Goal: Task Accomplishment & Management: Manage account settings

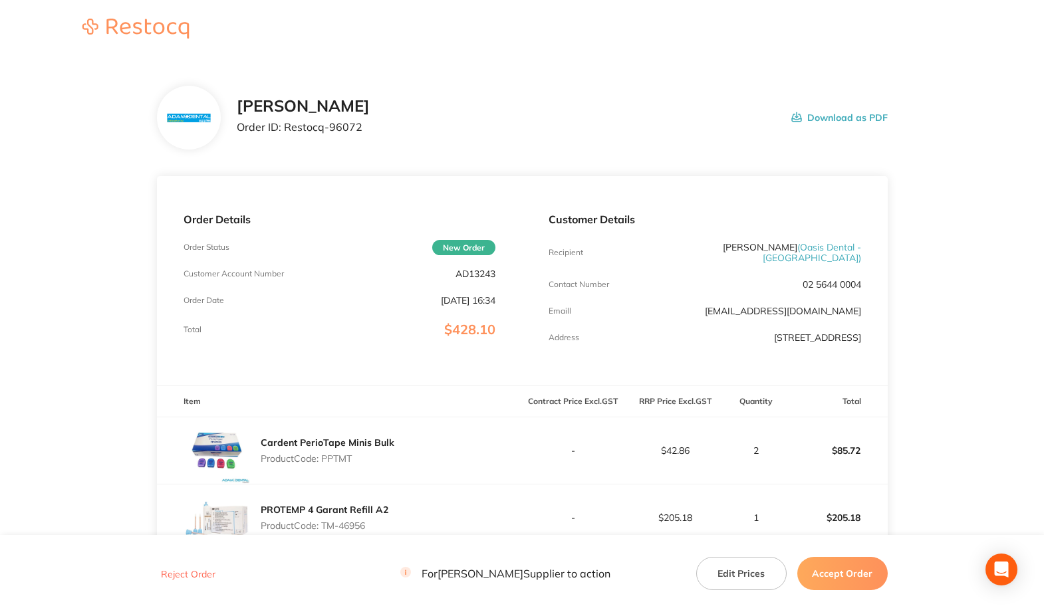
click at [476, 277] on p "AD13243" at bounding box center [476, 274] width 40 height 11
copy p "AD13243"
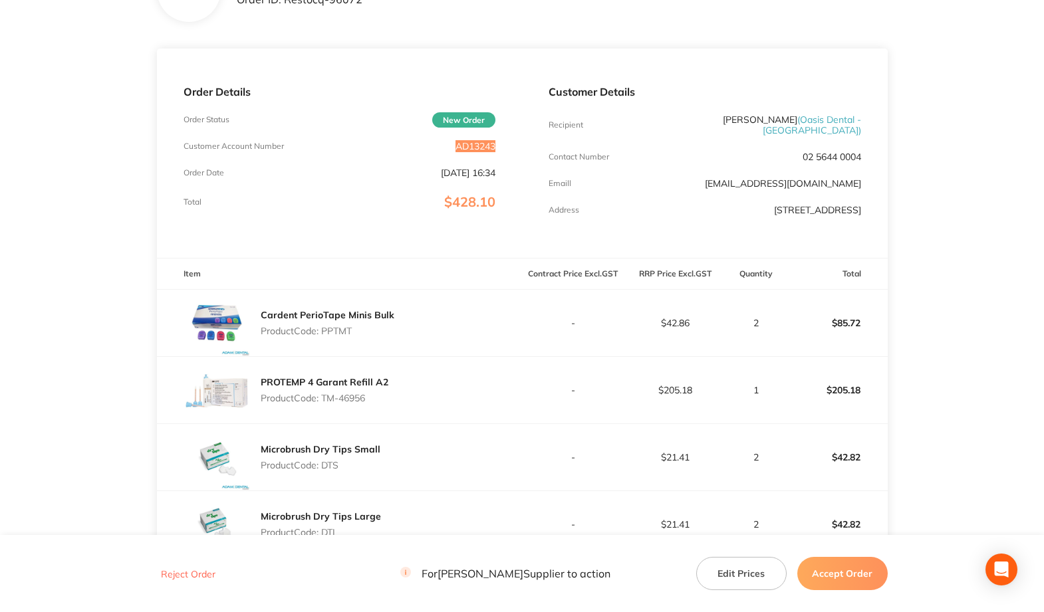
scroll to position [200, 0]
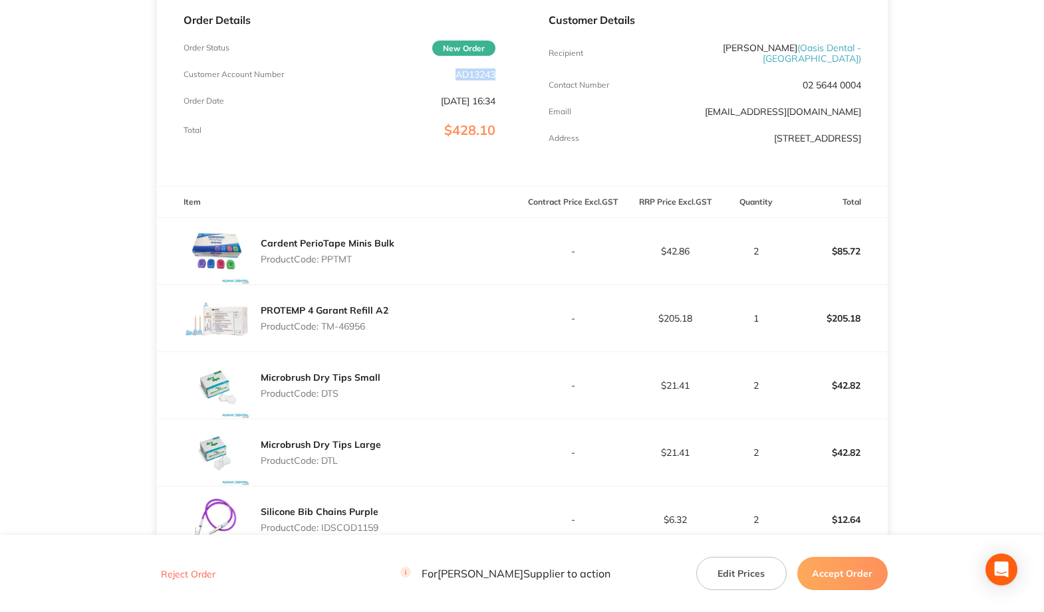
click at [342, 254] on p "Product Code: PPTMT" at bounding box center [328, 259] width 134 height 11
copy p "PPTMT"
drag, startPoint x: 323, startPoint y: 319, endPoint x: 376, endPoint y: 321, distance: 53.2
click at [376, 321] on p "Product Code: TM-46956" at bounding box center [325, 326] width 128 height 11
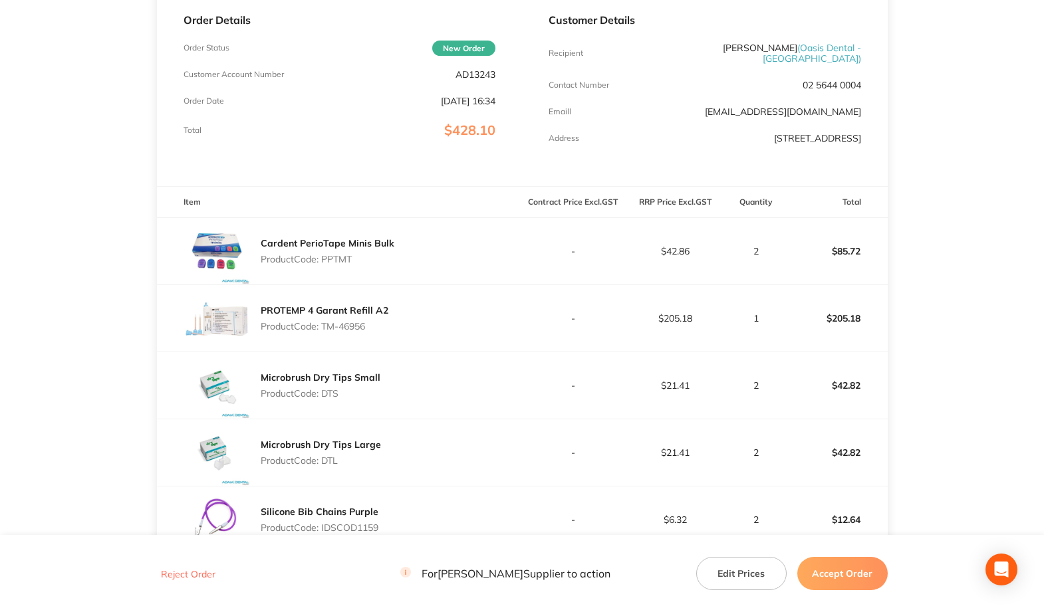
copy p "TM-46956"
click at [325, 388] on p "Product Code: DTS" at bounding box center [321, 393] width 120 height 11
copy p "DTS"
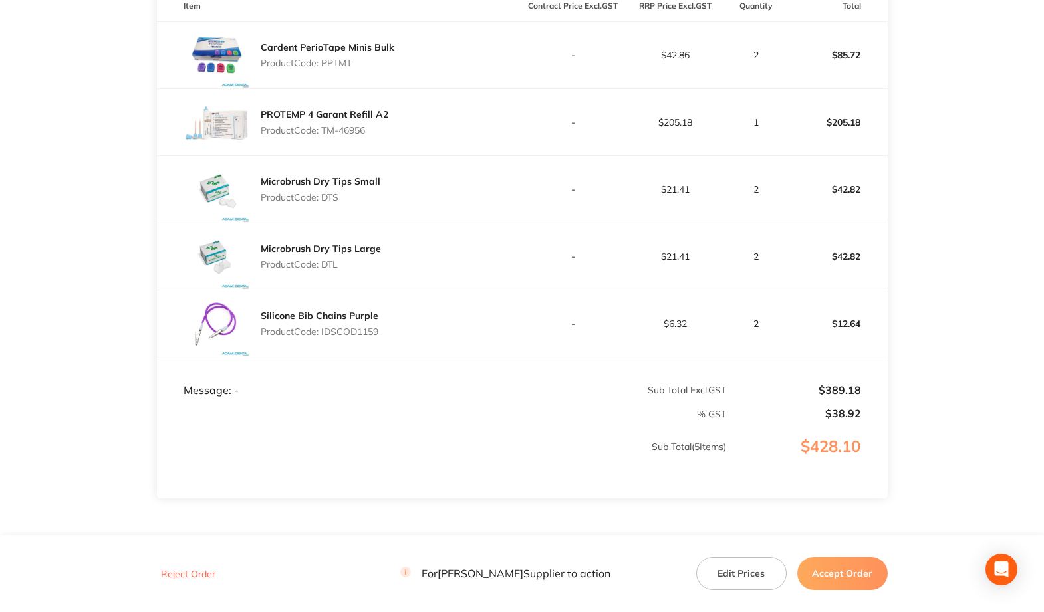
scroll to position [399, 0]
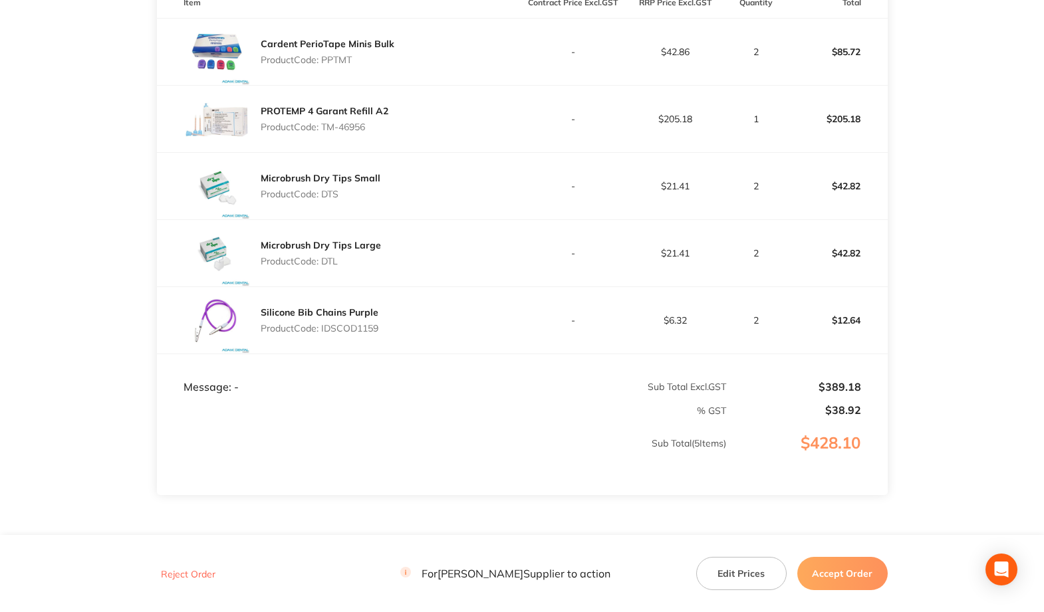
click at [331, 256] on p "Product Code: DTL" at bounding box center [321, 261] width 120 height 11
click at [330, 256] on p "Product Code: DTL" at bounding box center [321, 261] width 120 height 11
copy p "DTL"
click at [349, 325] on p "Product Code: IDSCOD1159" at bounding box center [320, 328] width 118 height 11
click at [350, 324] on p "Product Code: IDSCOD1159" at bounding box center [320, 328] width 118 height 11
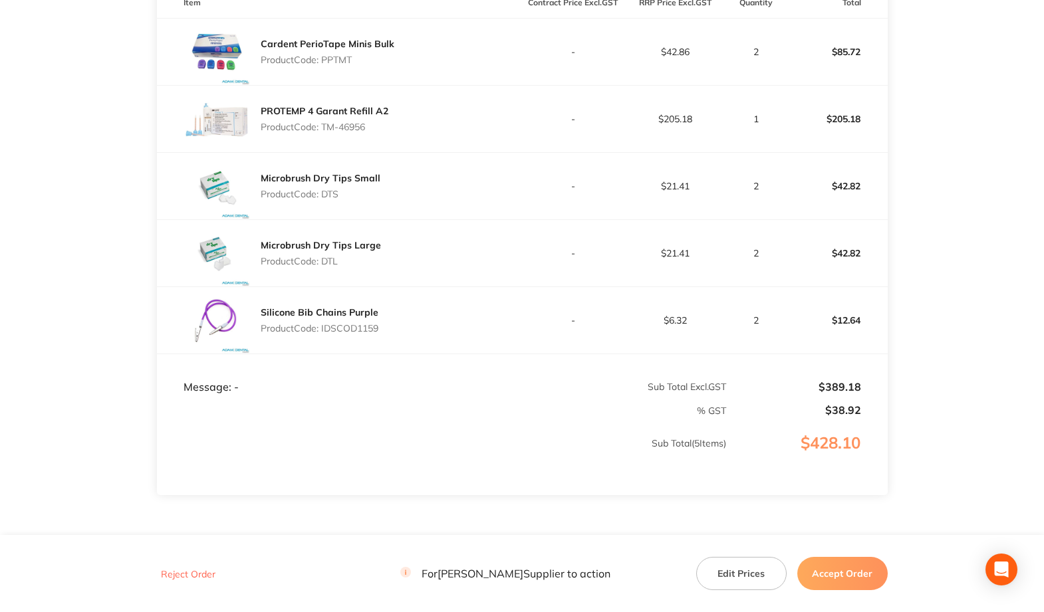
copy p "IDSCOD1159"
click at [816, 568] on button "Accept Order" at bounding box center [842, 573] width 90 height 33
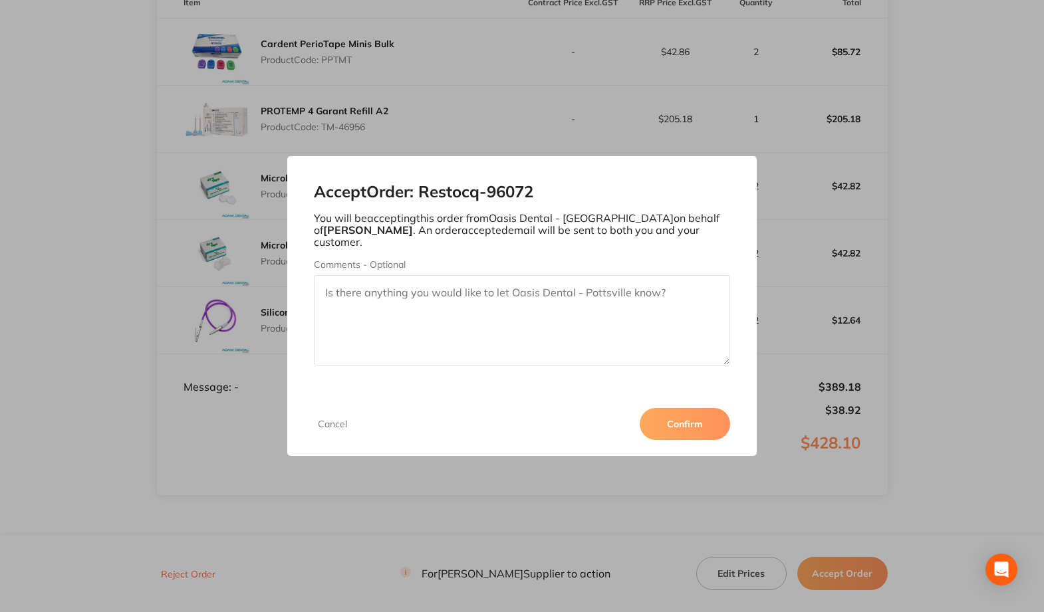
click at [672, 416] on button "Confirm" at bounding box center [685, 424] width 90 height 32
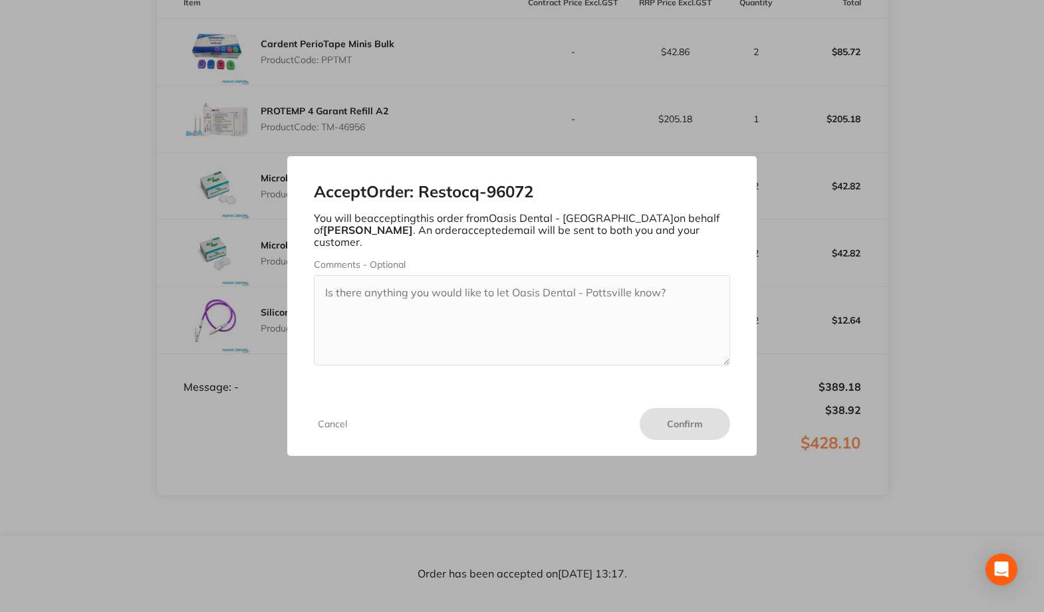
scroll to position [0, 0]
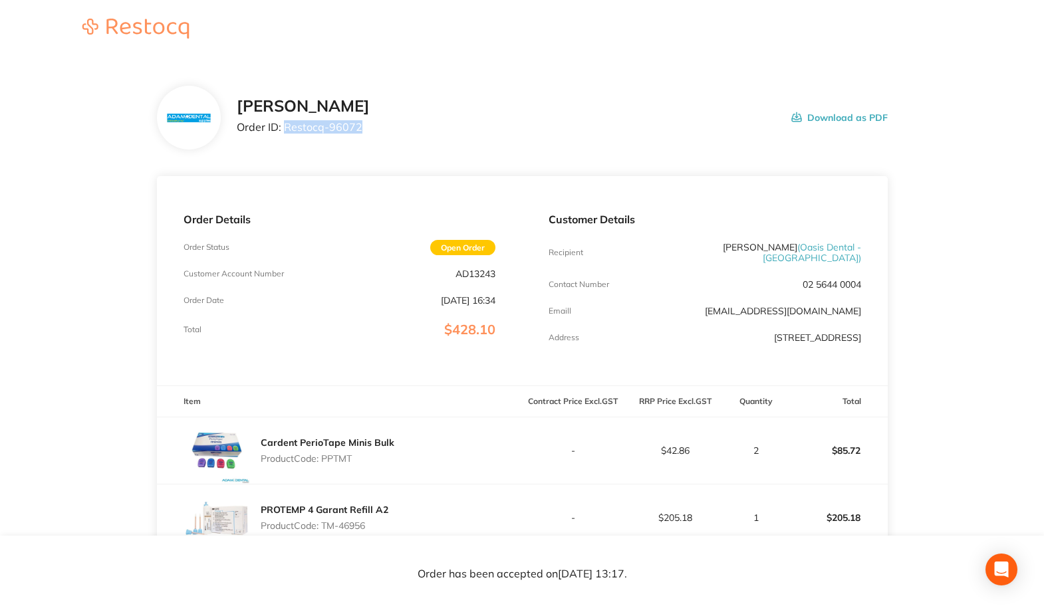
drag, startPoint x: 285, startPoint y: 128, endPoint x: 386, endPoint y: 127, distance: 101.1
click at [386, 127] on div "[PERSON_NAME] Order ID: Restocq- 96072 Download as PDF" at bounding box center [562, 117] width 651 height 41
copy p "Restocq- 96072"
